Goal: Information Seeking & Learning: Check status

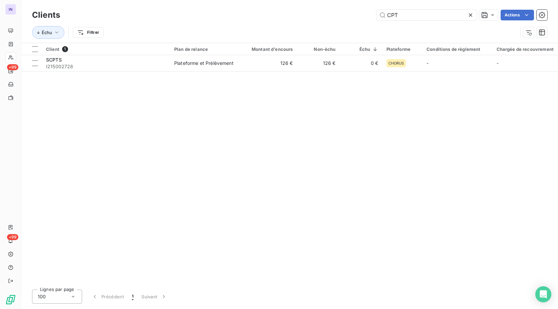
drag, startPoint x: 411, startPoint y: 16, endPoint x: 277, endPoint y: 17, distance: 133.9
click at [277, 17] on div "CPT Actions" at bounding box center [307, 15] width 479 height 11
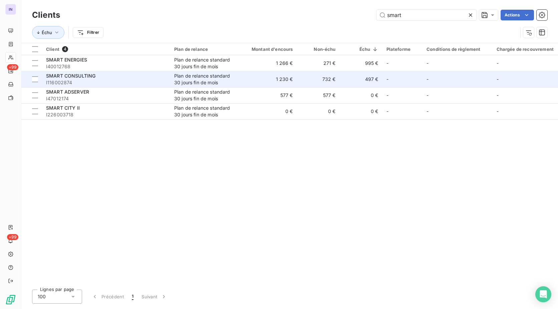
type input "smart"
click at [121, 81] on span "I116002874" at bounding box center [106, 82] width 120 height 7
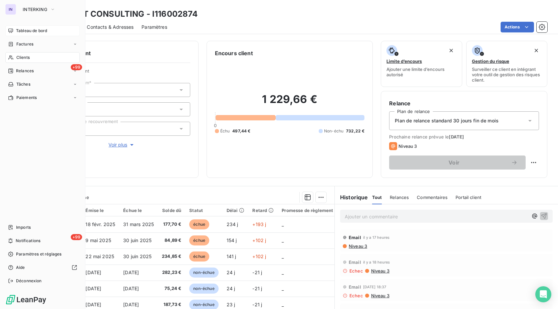
click at [19, 30] on span "Tableau de bord" at bounding box center [31, 31] width 31 height 6
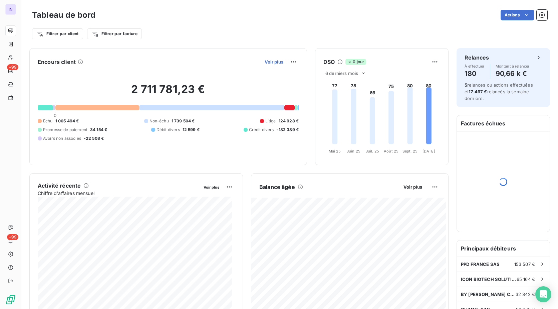
click at [265, 61] on span "Voir plus" at bounding box center [274, 61] width 19 height 5
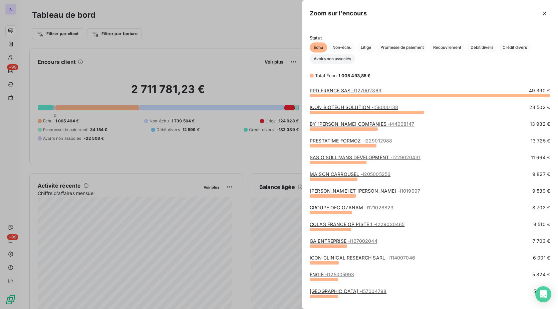
scroll to position [208, 251]
click at [332, 60] on span "Avoirs non associés" at bounding box center [332, 59] width 45 height 10
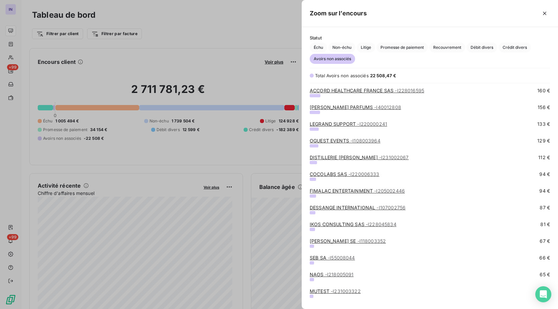
scroll to position [563, 0]
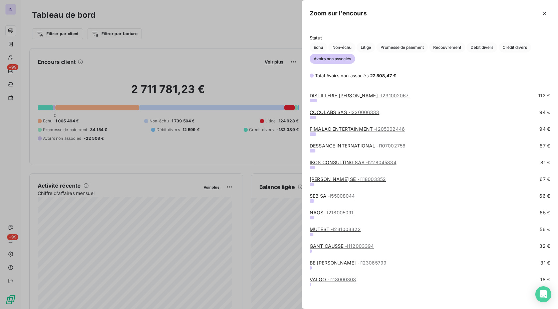
click at [247, 26] on div at bounding box center [279, 154] width 558 height 309
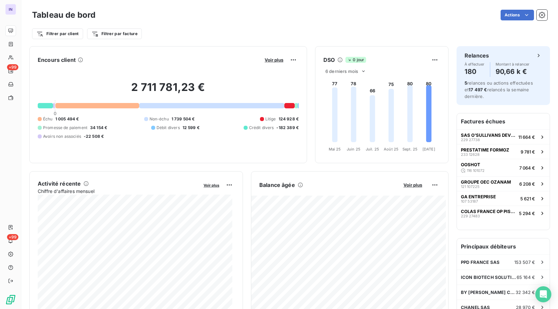
scroll to position [0, 0]
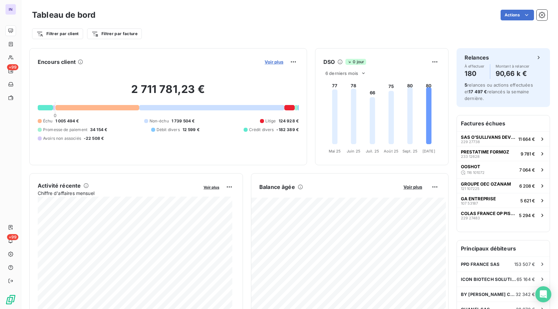
click at [266, 62] on span "Voir plus" at bounding box center [274, 61] width 19 height 5
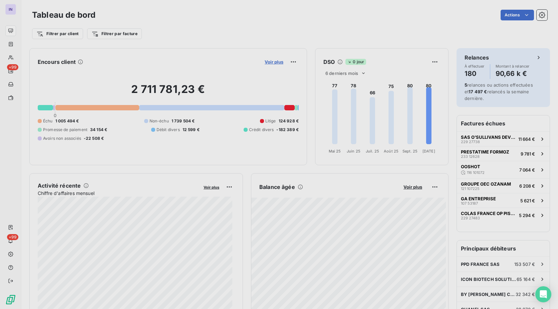
scroll to position [304, 251]
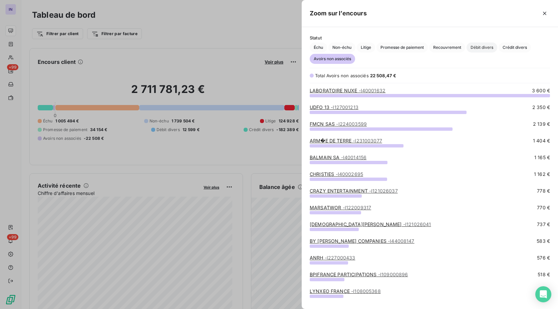
click at [490, 47] on span "Débit divers" at bounding box center [482, 47] width 31 height 10
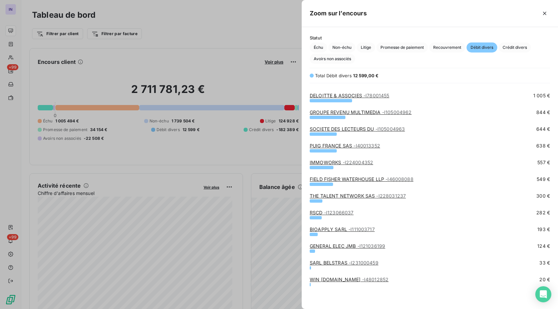
scroll to position [0, 0]
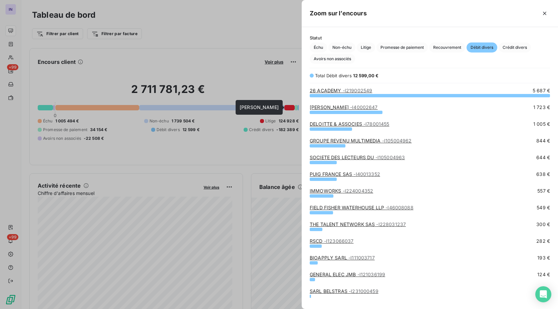
click at [362, 106] on link "[PERSON_NAME] - I40002647" at bounding box center [344, 107] width 68 height 6
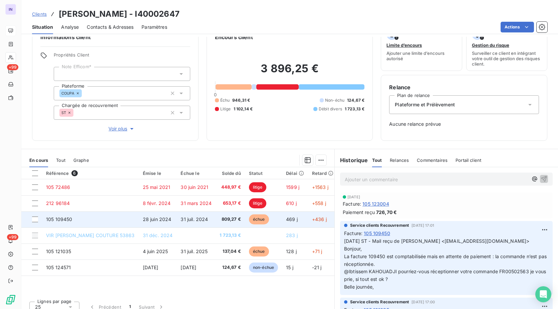
scroll to position [23, 0]
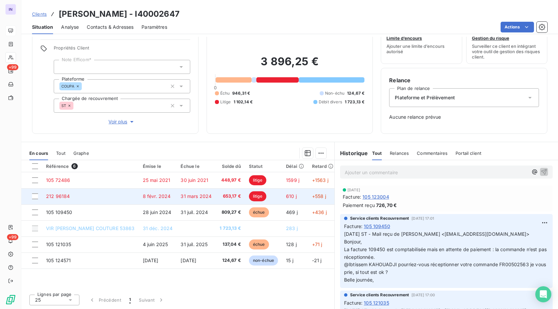
click at [184, 200] on td "31 mars 2024" at bounding box center [196, 196] width 39 height 16
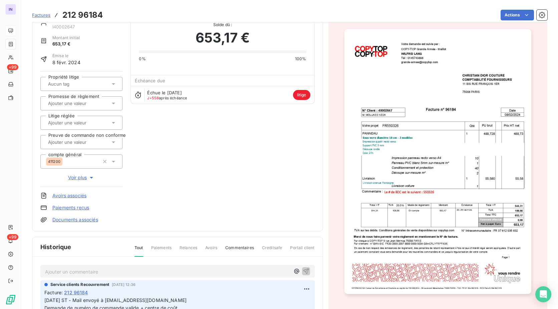
scroll to position [68, 0]
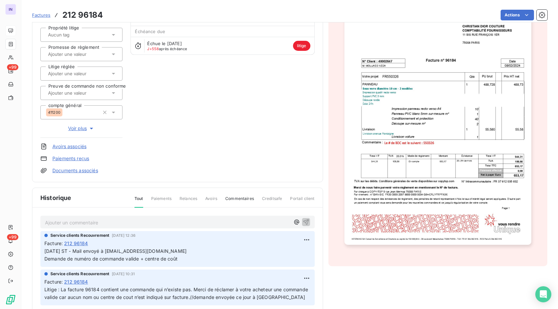
click at [84, 125] on span "Voir plus" at bounding box center [81, 128] width 27 height 7
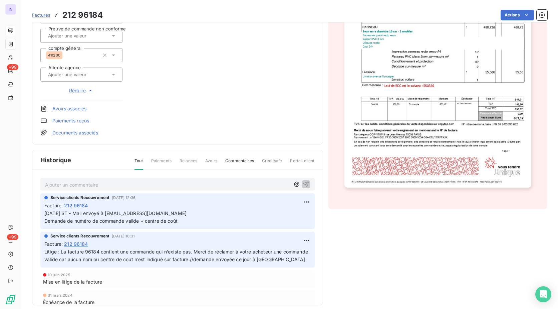
scroll to position [132, 0]
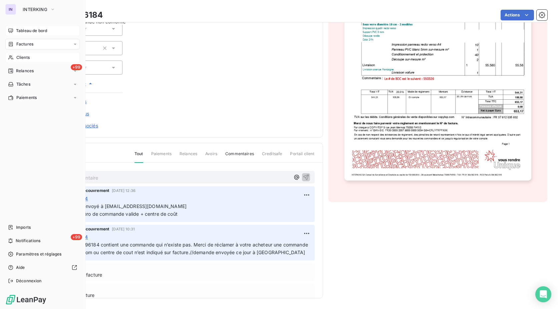
click at [21, 57] on span "Clients" at bounding box center [22, 57] width 13 height 6
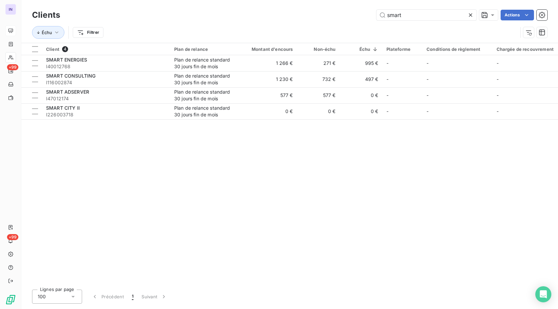
drag, startPoint x: 425, startPoint y: 14, endPoint x: 301, endPoint y: 33, distance: 125.7
click at [302, 33] on div "Clients smart Actions Échu Filtrer" at bounding box center [290, 25] width 516 height 35
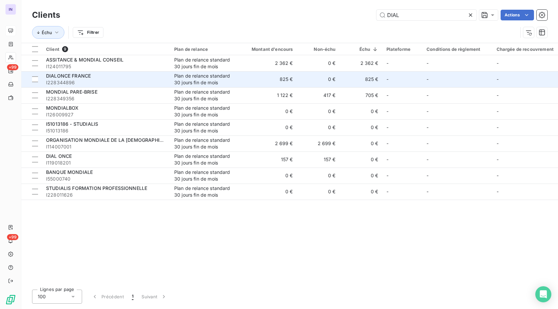
type input "DIAL"
click at [139, 82] on span "I228344896" at bounding box center [106, 82] width 120 height 7
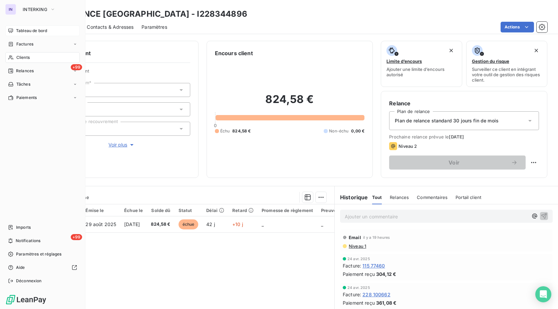
click at [25, 56] on span "Clients" at bounding box center [22, 57] width 13 height 6
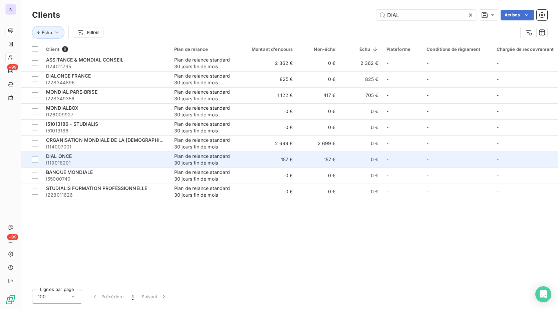
click at [69, 165] on span "I119018201" at bounding box center [106, 162] width 120 height 7
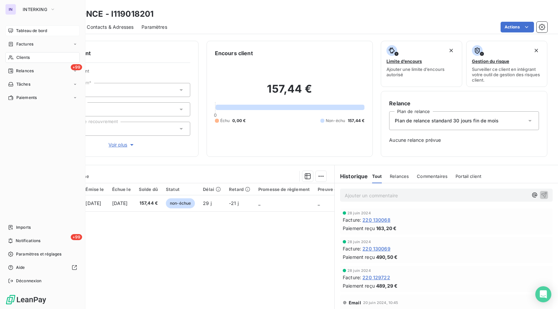
click at [24, 58] on span "Clients" at bounding box center [22, 57] width 13 height 6
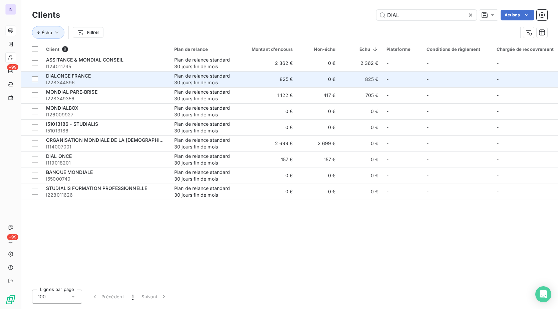
click at [92, 80] on span "I228344896" at bounding box center [106, 82] width 120 height 7
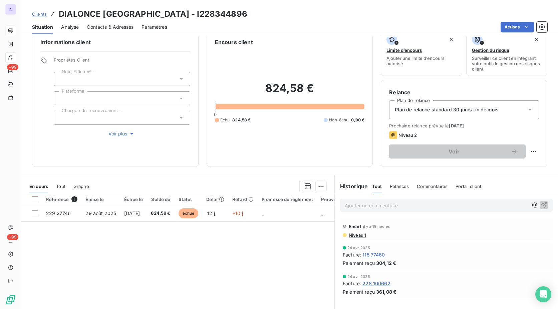
scroll to position [11, 0]
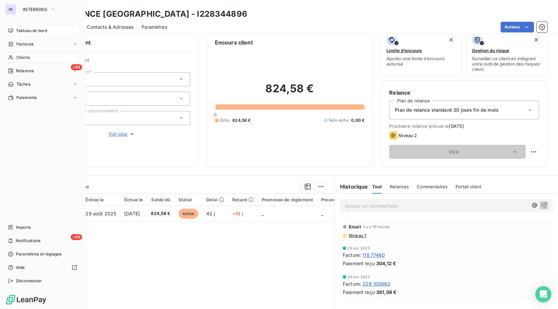
click at [18, 58] on span "Clients" at bounding box center [22, 57] width 13 height 6
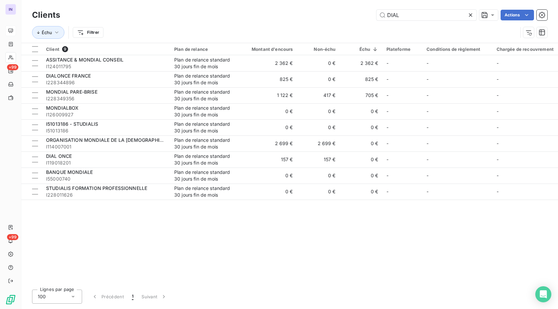
drag, startPoint x: 411, startPoint y: 10, endPoint x: 359, endPoint y: 14, distance: 52.2
click at [359, 14] on div "DIAL Actions" at bounding box center [307, 15] width 479 height 11
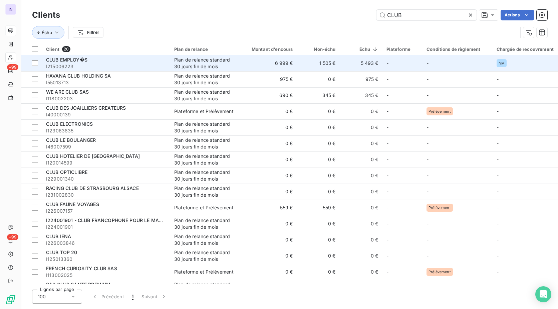
type input "CLUB"
click at [150, 64] on span "I215006223" at bounding box center [106, 66] width 120 height 7
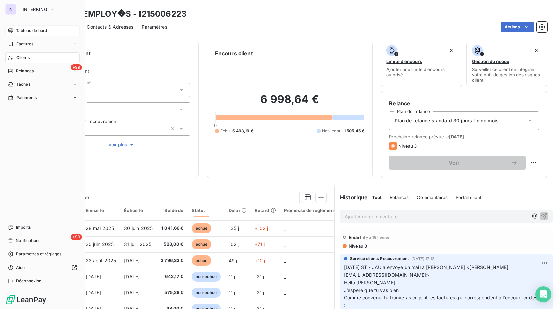
click at [29, 57] on span "Clients" at bounding box center [22, 57] width 13 height 6
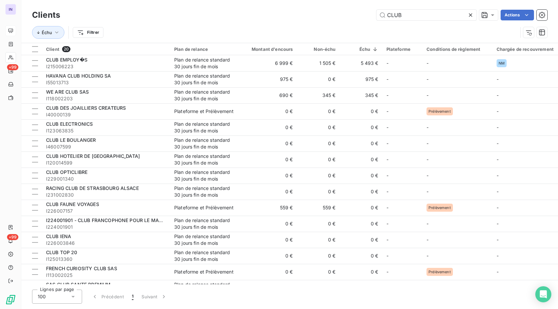
drag, startPoint x: 403, startPoint y: 18, endPoint x: 344, endPoint y: 9, distance: 59.1
click at [345, 10] on div "CLUB Actions" at bounding box center [307, 15] width 479 height 11
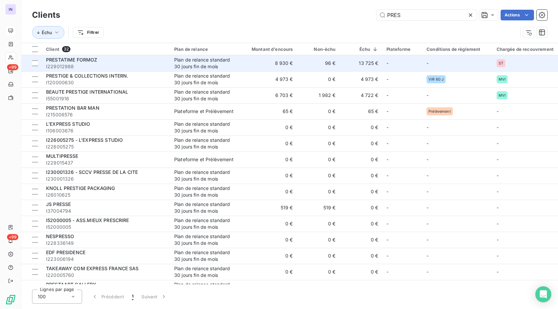
type input "PRES"
click at [143, 65] on span "I229012988" at bounding box center [106, 66] width 120 height 7
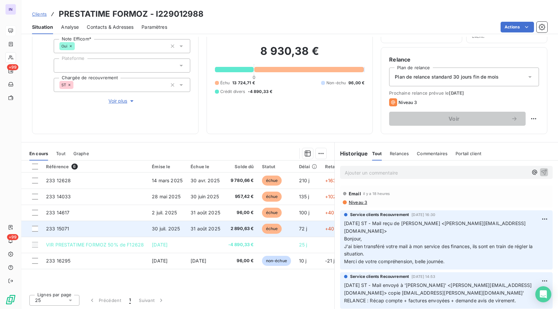
scroll to position [44, 0]
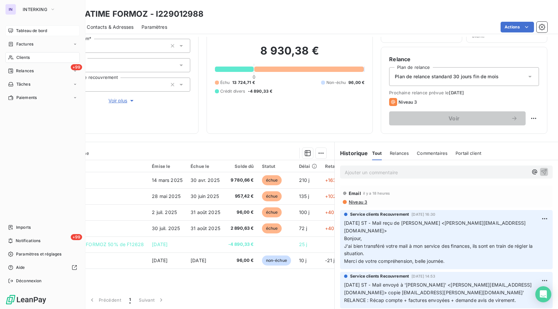
click at [18, 57] on span "Clients" at bounding box center [22, 57] width 13 height 6
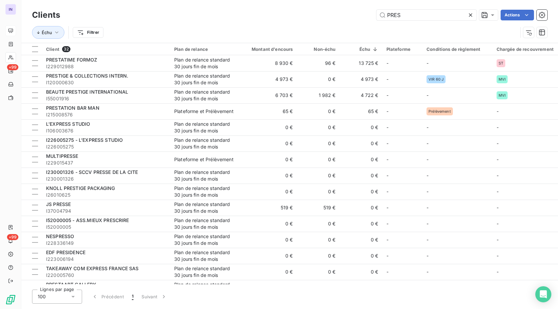
drag, startPoint x: 344, startPoint y: 18, endPoint x: 280, endPoint y: 22, distance: 63.9
click at [280, 22] on div "Clients PRES Actions Échu Filtrer" at bounding box center [290, 25] width 516 height 35
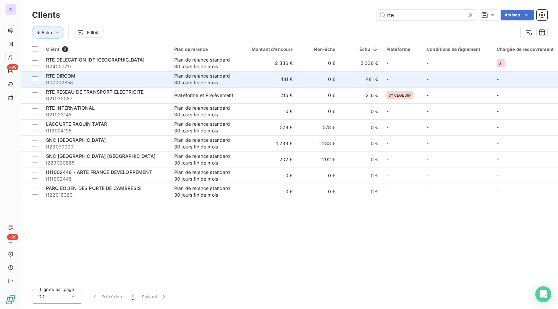
type input "rte"
click at [75, 74] on span "RTE DIRCOM" at bounding box center [61, 76] width 30 height 6
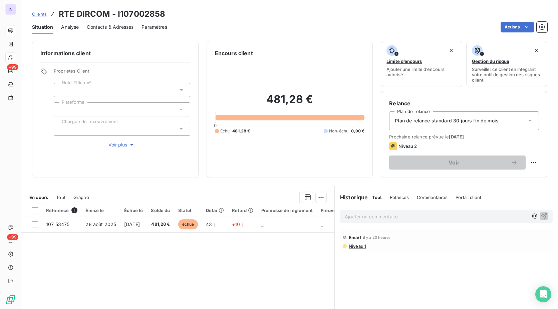
click at [88, 127] on div at bounding box center [122, 129] width 137 height 14
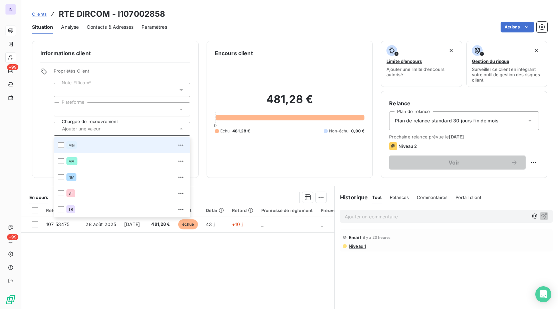
click at [88, 127] on input "text" at bounding box center [118, 129] width 119 height 6
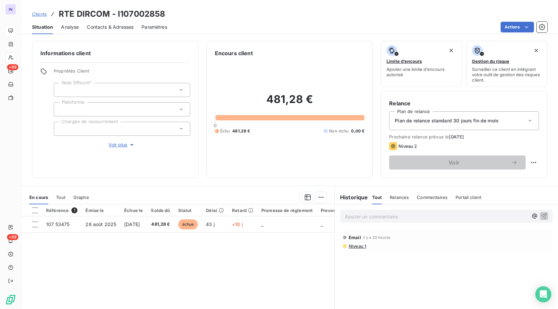
click at [82, 111] on div at bounding box center [122, 109] width 137 height 14
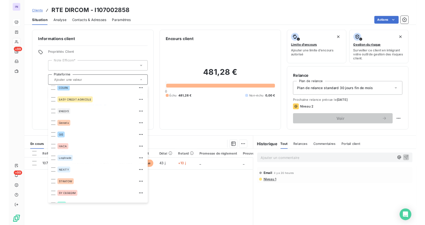
scroll to position [167, 0]
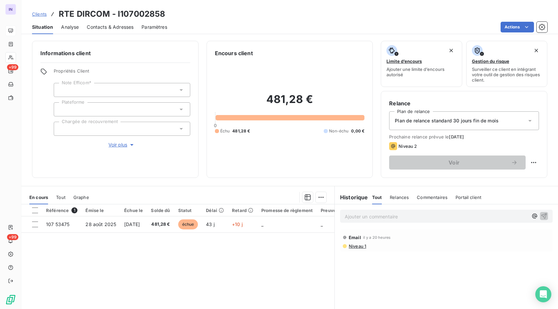
drag, startPoint x: 256, startPoint y: 165, endPoint x: 252, endPoint y: 162, distance: 4.9
click at [255, 165] on div "481,28 € 0 Échu 481,28 € Non-échu 0,00 €" at bounding box center [290, 113] width 150 height 112
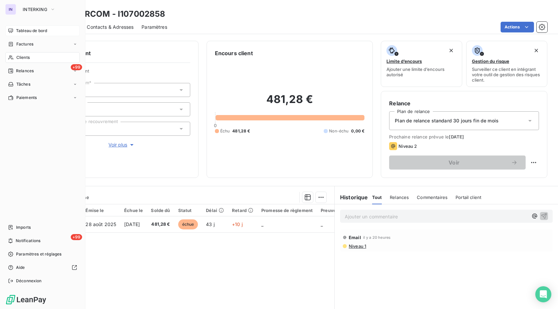
click at [22, 30] on span "Tableau de bord" at bounding box center [31, 31] width 31 height 6
